Goal: Information Seeking & Learning: Find specific page/section

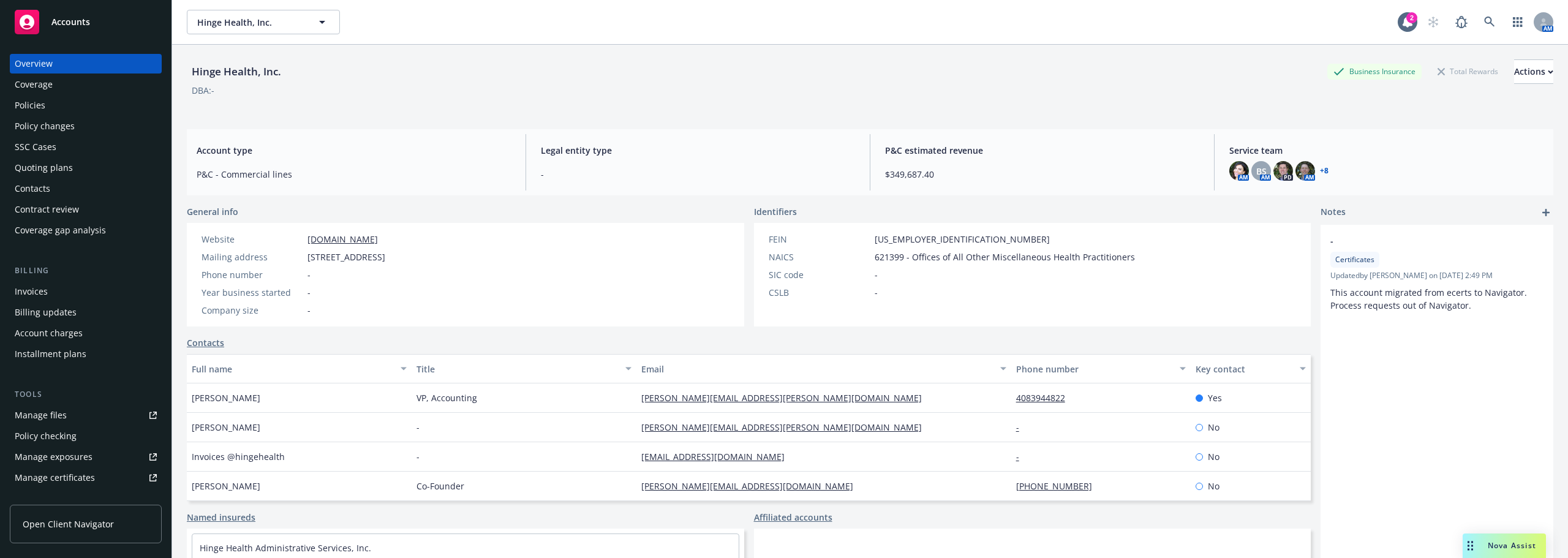
click at [27, 106] on div "Policies" at bounding box center [29, 105] width 31 height 19
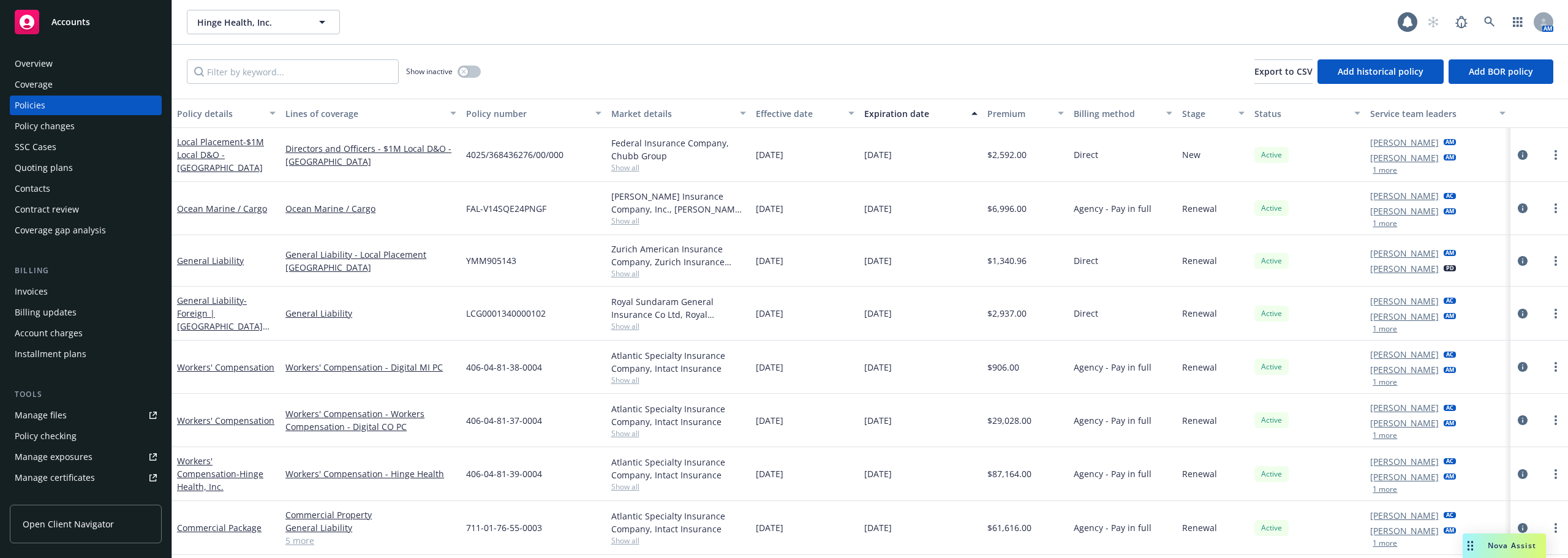
drag, startPoint x: 27, startPoint y: 106, endPoint x: 372, endPoint y: 280, distance: 386.4
click at [372, 280] on div "General Liability - Local Placement UK" at bounding box center [370, 261] width 180 height 52
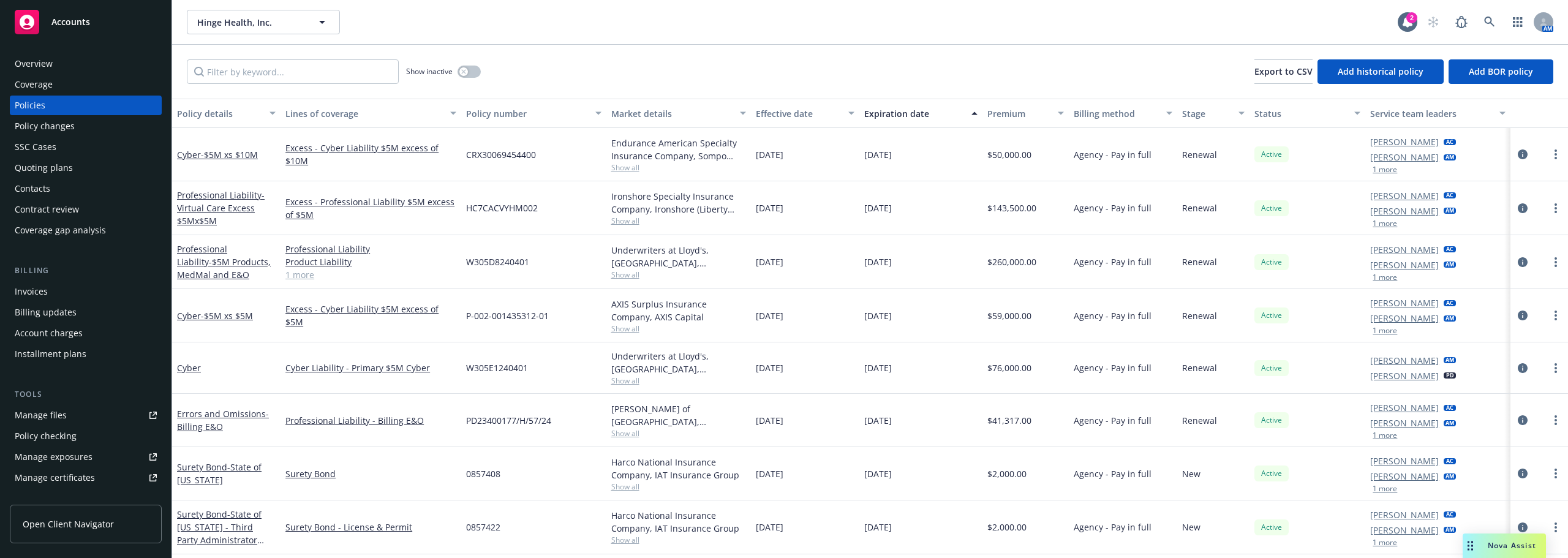
scroll to position [613, 0]
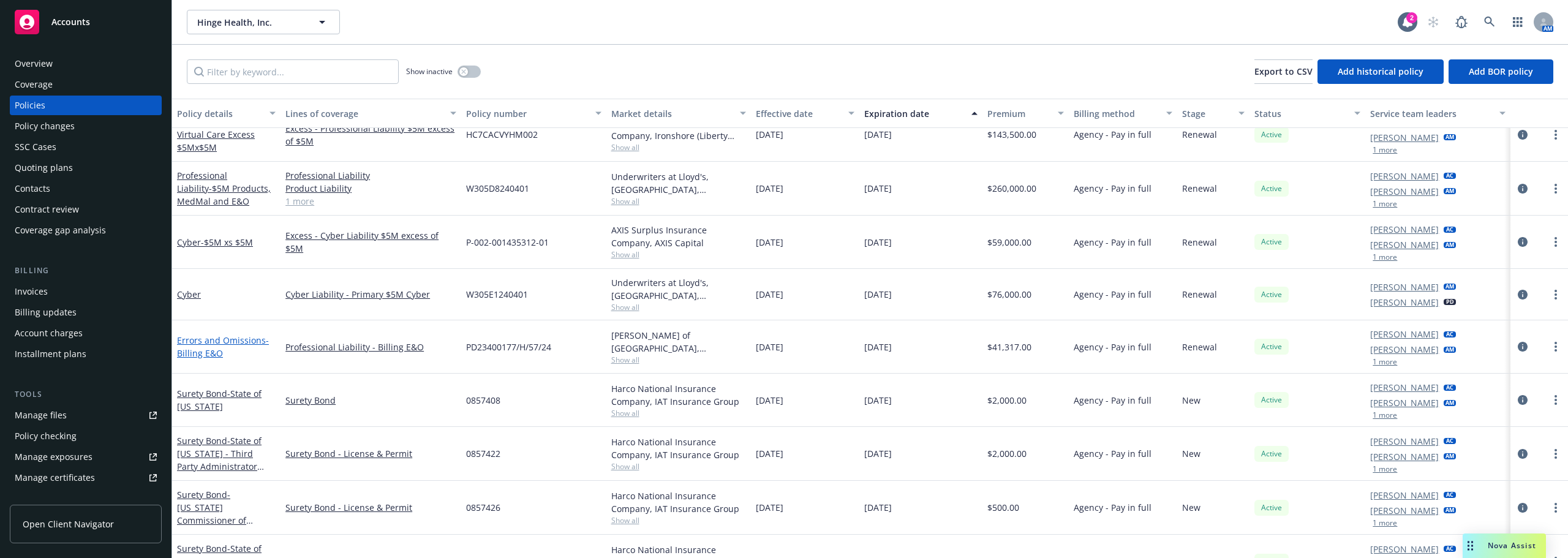
click at [242, 341] on link "Errors and Omissions - Billing E&O" at bounding box center [223, 347] width 92 height 24
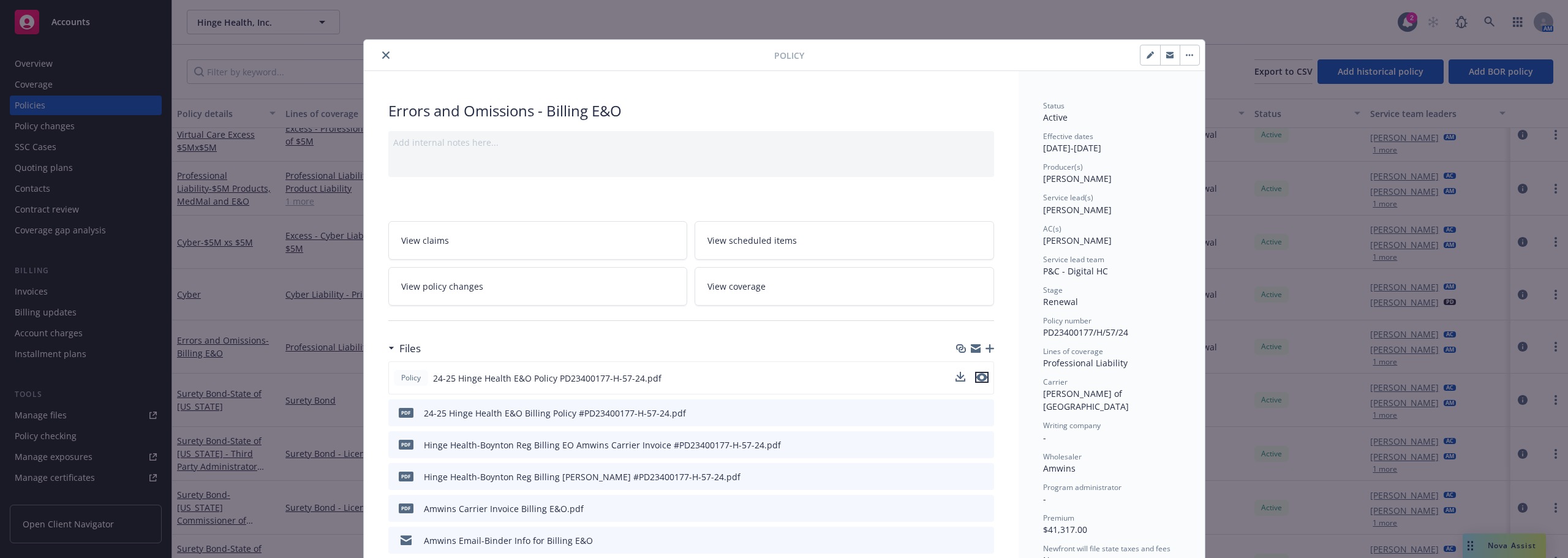
click at [980, 374] on icon "preview file" at bounding box center [981, 378] width 11 height 9
click at [378, 56] on button "close" at bounding box center [385, 55] width 14 height 14
